Goal: Check status: Check status

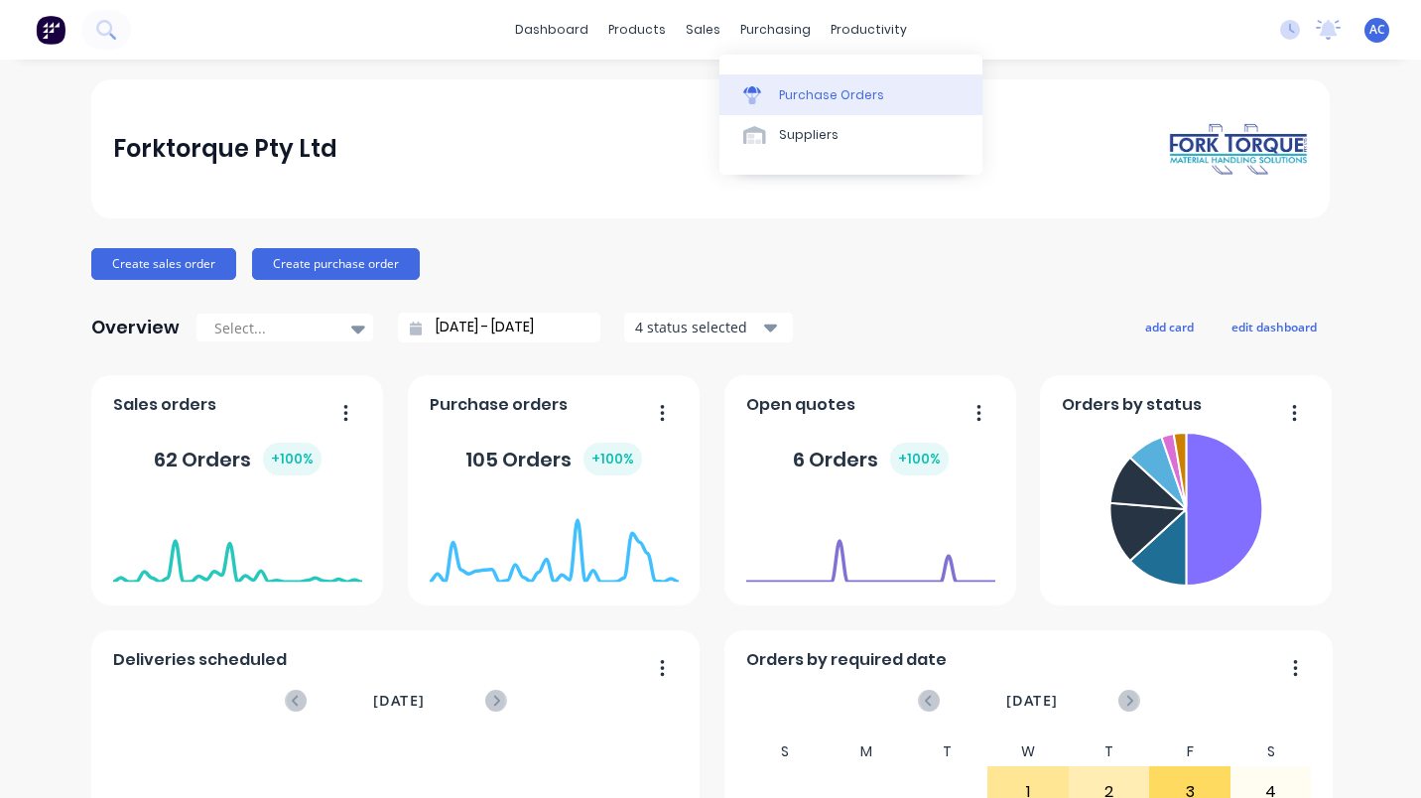
click at [785, 86] on div "Purchase Orders" at bounding box center [831, 95] width 105 height 18
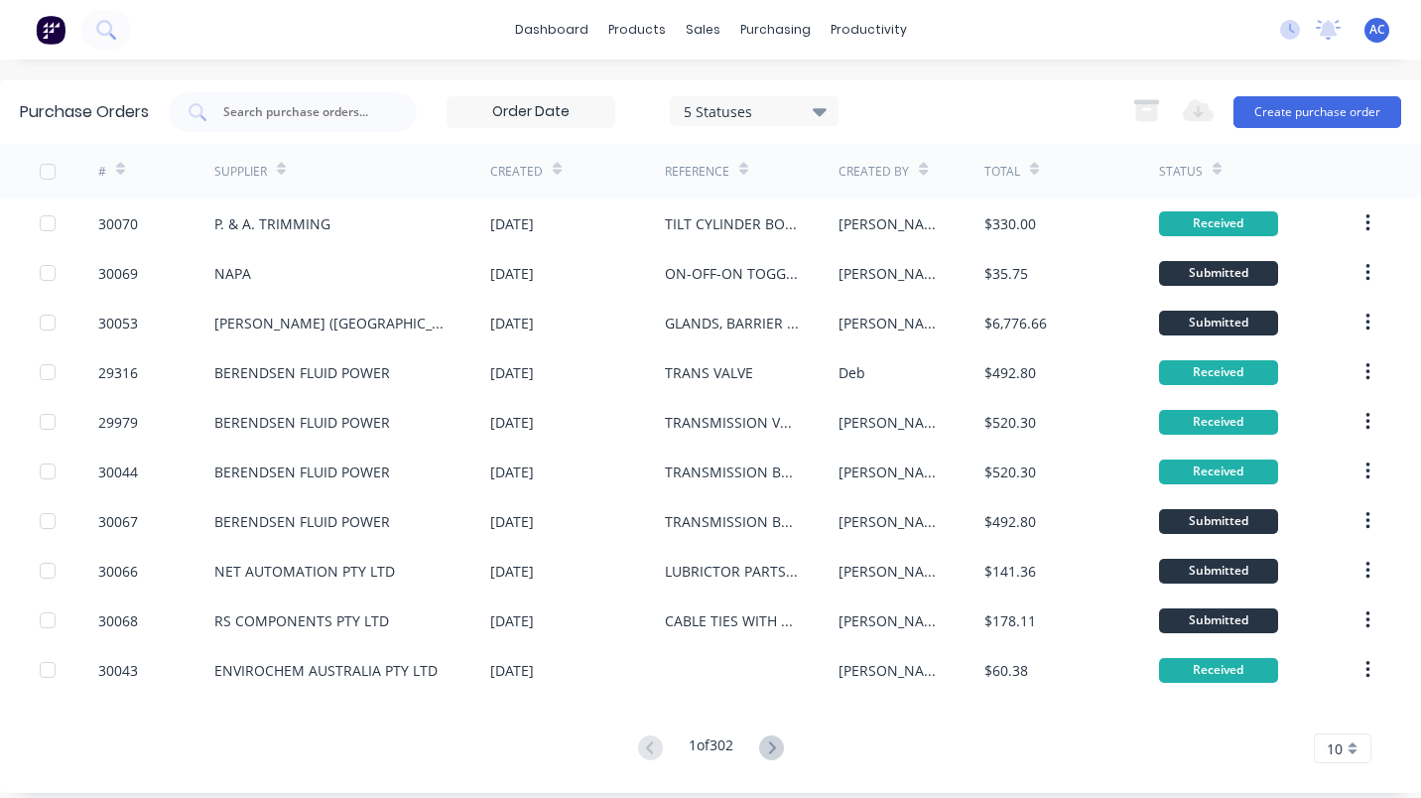
click at [199, 41] on div "dashboard products sales purchasing productivity dashboard products Product Cat…" at bounding box center [710, 30] width 1421 height 60
click at [807, 94] on div "Purchase Orders" at bounding box center [831, 95] width 105 height 18
click at [266, 114] on input "text" at bounding box center [303, 112] width 165 height 20
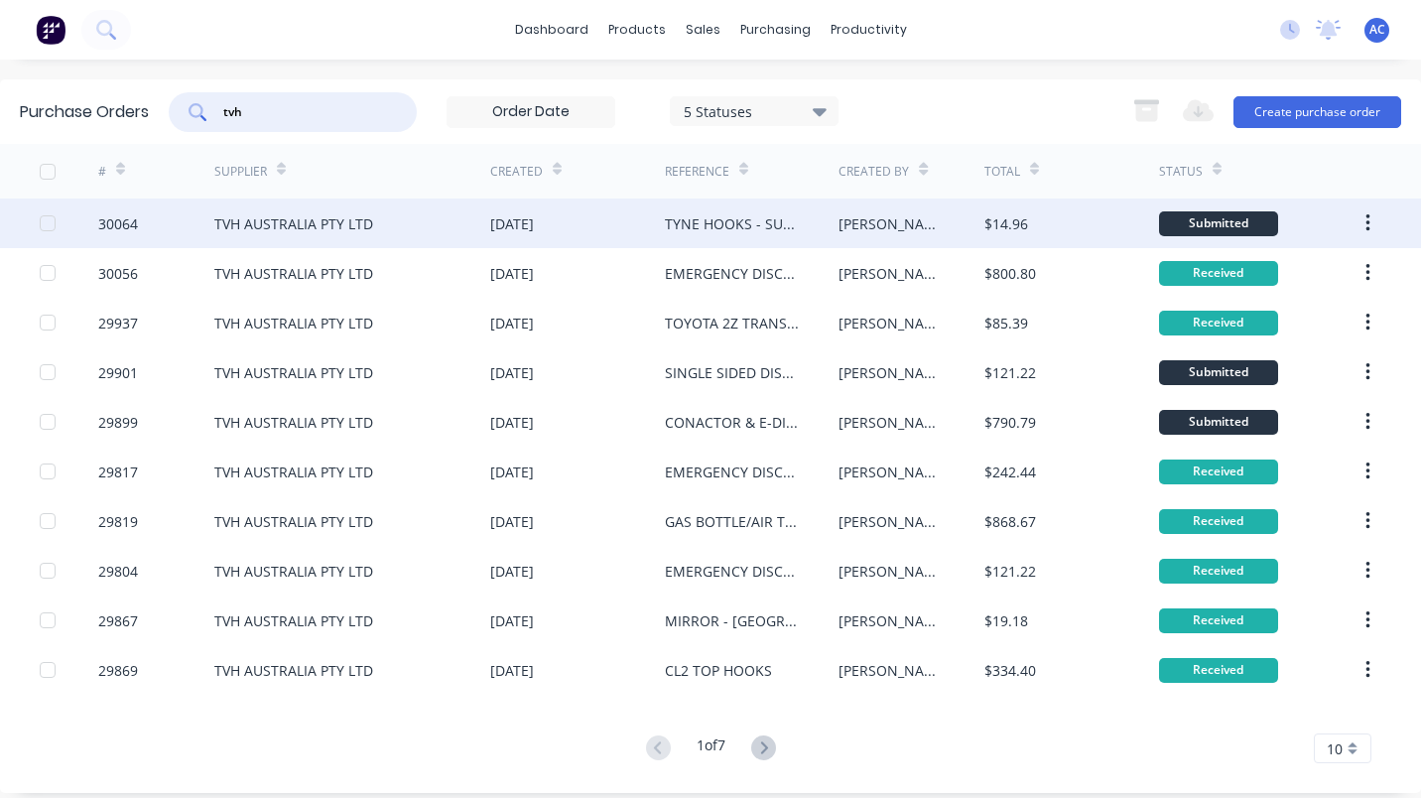
type input "tvh"
click at [273, 206] on div "TVH AUSTRALIA PTY LTD" at bounding box center [352, 223] width 276 height 50
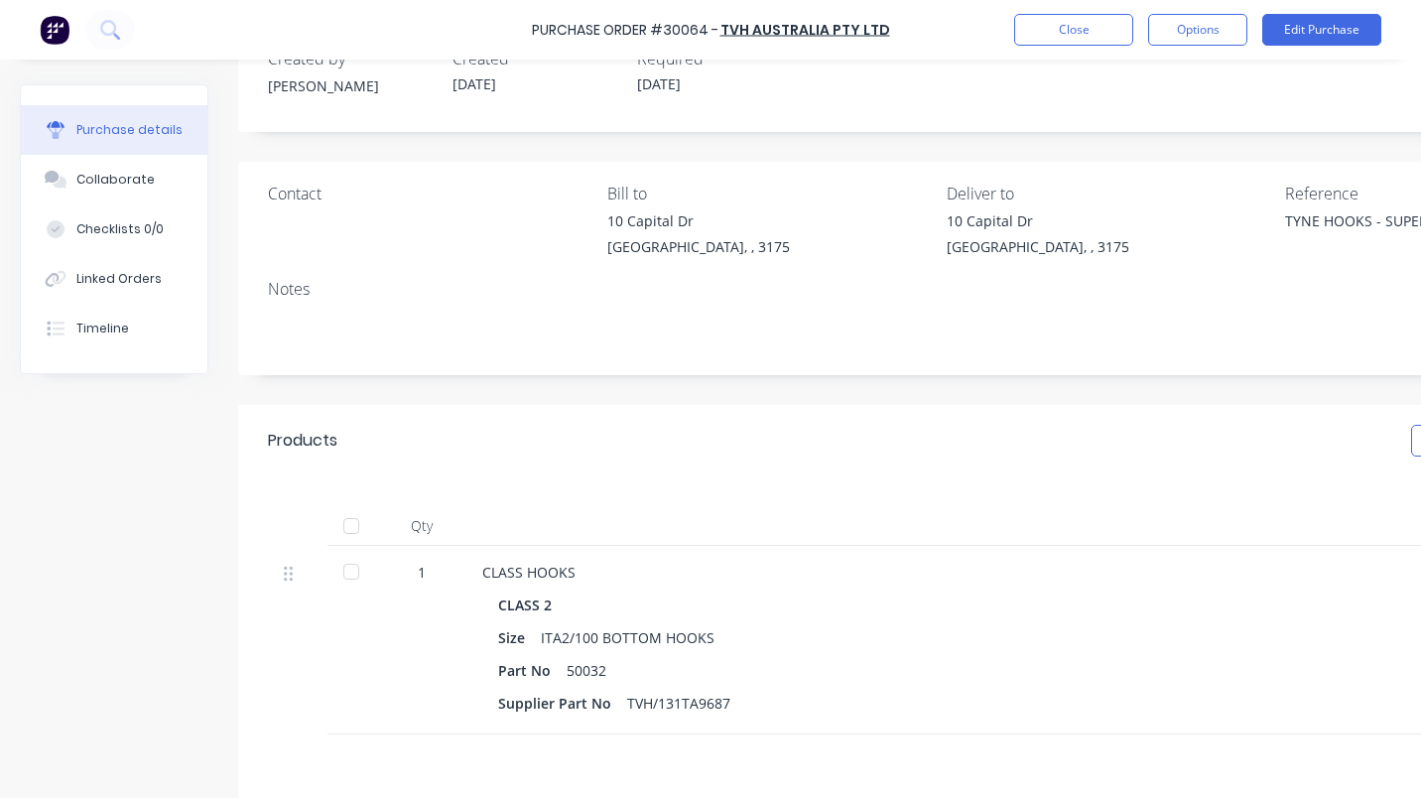
scroll to position [99, 0]
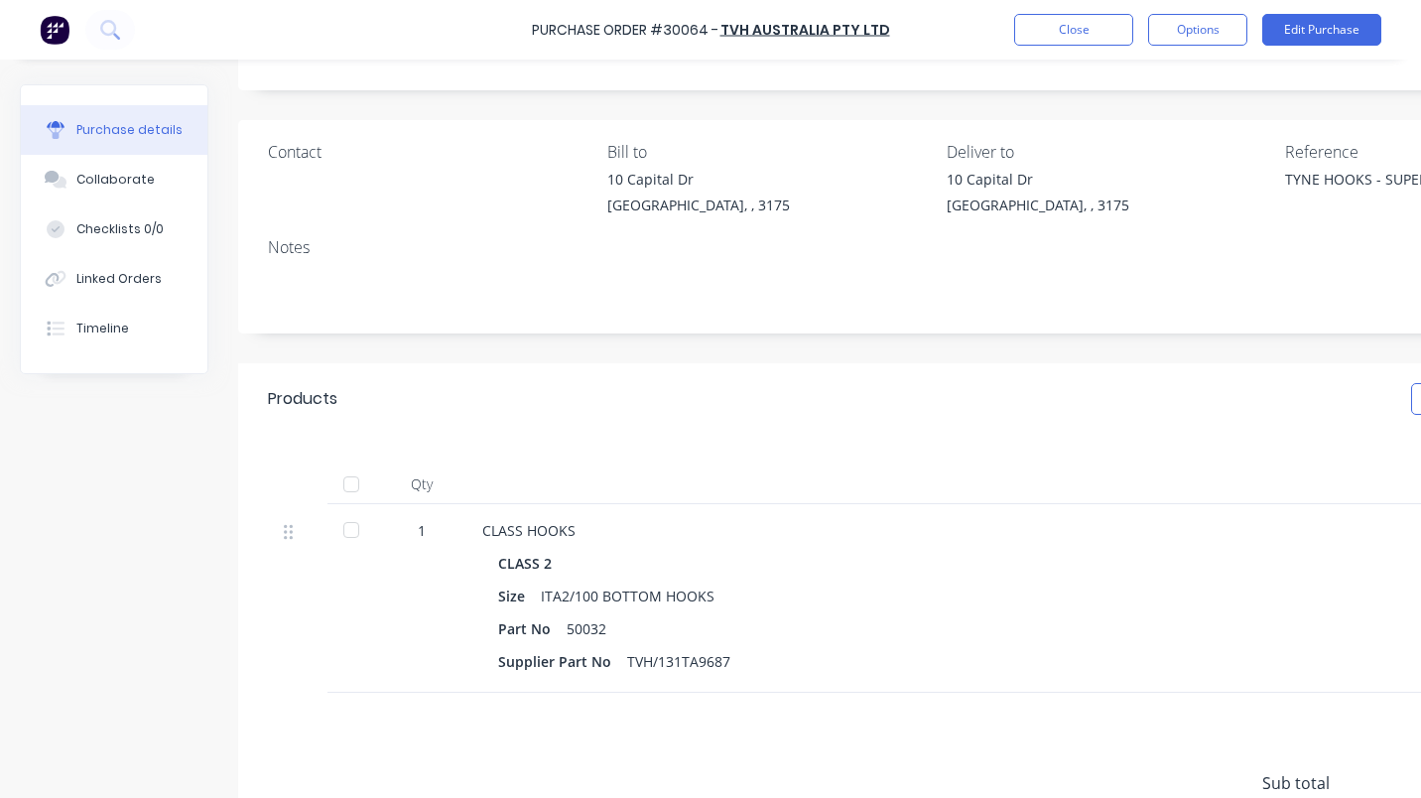
click at [348, 523] on div at bounding box center [351, 530] width 40 height 40
type textarea "x"
click at [1083, 35] on button "Close" at bounding box center [1073, 30] width 119 height 32
